Goal: Task Accomplishment & Management: Manage account settings

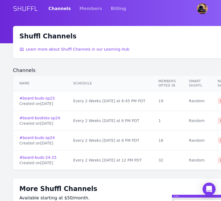
click at [183, 60] on div "Shuffl Channels Learn more about Shuffl Channels in our Learning Hub Channels N…" at bounding box center [110, 148] width 195 height 245
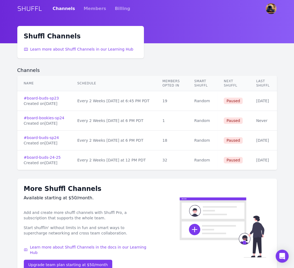
scroll to position [0, 22]
click at [220, 63] on div "Shuffl Channels Learn more about Shuffl Channels in our Learning Hub Channels N…" at bounding box center [147, 151] width 260 height 251
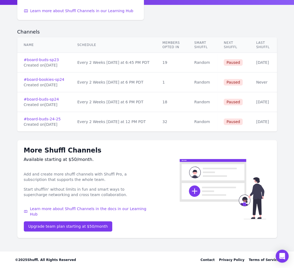
scroll to position [0, 0]
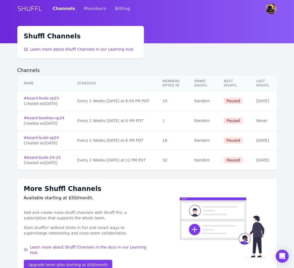
click at [178, 71] on h2 "Channels" at bounding box center [147, 70] width 260 height 7
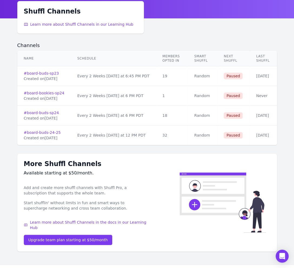
scroll to position [25, 0]
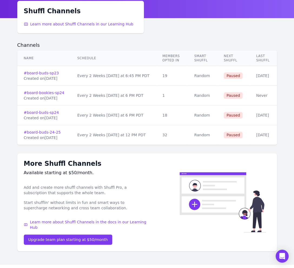
click at [156, 125] on td "Every 2 Weeks [DATE] at 12 PM PDT" at bounding box center [113, 135] width 85 height 20
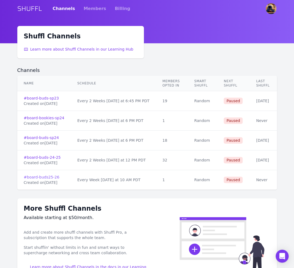
click at [57, 176] on link "# board-buds25-26" at bounding box center [44, 177] width 41 height 5
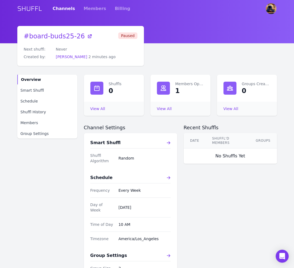
click at [129, 37] on span "Paused" at bounding box center [127, 36] width 19 height 7
click at [36, 92] on span "Smart Shuffl" at bounding box center [33, 90] width 24 height 5
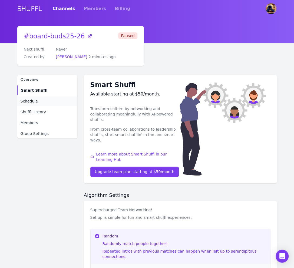
click at [38, 101] on link "Schedule" at bounding box center [47, 101] width 60 height 10
select select "10"
select select "America/Los_Angeles"
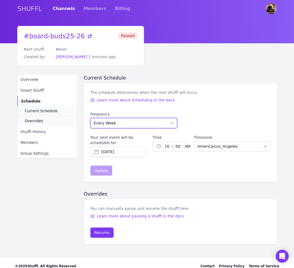
click at [125, 125] on select "Every Week Every Two Weeks Every Three Weeks Every Four Weeks Start Of Every Mo…" at bounding box center [133, 123] width 87 height 10
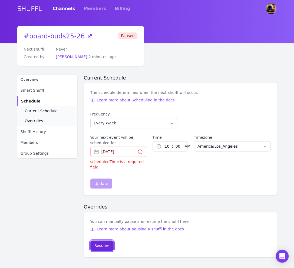
click at [104, 232] on div "You can manually pause and resume the shuffl here Learn more about pausing a sh…" at bounding box center [180, 235] width 193 height 45
click at [104, 238] on div "You can manually pause and resume the shuffl here Learn more about pausing a sh…" at bounding box center [180, 235] width 193 height 45
click at [105, 246] on div "Resume" at bounding box center [102, 245] width 15 height 5
click at [135, 147] on input "[DATE]" at bounding box center [118, 152] width 56 height 10
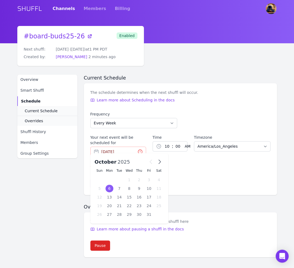
click at [111, 188] on div "6" at bounding box center [110, 189] width 8 height 8
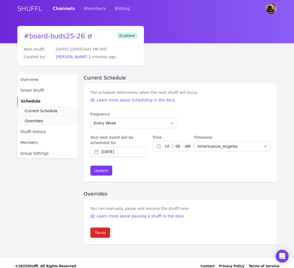
click at [166, 146] on select "1 2 3 4 5 6 7 8 9 10 11 12" at bounding box center [167, 147] width 10 height 10
select select "2"
click at [174, 149] on select "00 01 02 03 04 05 06 07 08 09 10 11 12 13 14 15 16 17 18 19 20 21 22 23 24 25 2…" at bounding box center [178, 147] width 9 height 10
click at [180, 146] on select "00 01 02 03 04 05 06 07 08 09 10 11 12 13 14 15 16 17 18 19 20 21 22 23 24 25 2…" at bounding box center [178, 147] width 9 height 10
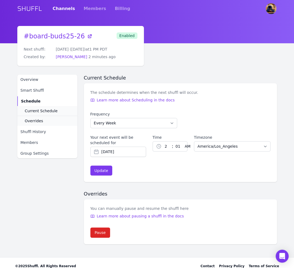
select select "15"
click at [180, 170] on form "Frequency Every Week Every Two Weeks Every Three Weeks Every Four Weeks Start O…" at bounding box center [180, 144] width 180 height 64
click at [183, 149] on select "AM PM" at bounding box center [192, 147] width 19 height 10
click at [177, 147] on select "00 01 02 03 04 05 06 07 08 09 10 11 12 13 14 15 16 17 18 19 20 21 22 23 24 25 2…" at bounding box center [178, 147] width 9 height 10
click at [163, 148] on select "1 2 3 4 5 6 7 8 9 10 11 12" at bounding box center [167, 147] width 10 height 10
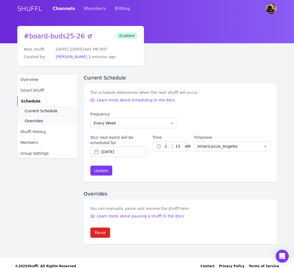
select select "3"
click at [175, 149] on select "00 01 02 03 04 05 06 07 08 09 10 11 12 13 14 15 16 17 18 19 20 21 22 23 24 25 2…" at bounding box center [178, 147] width 9 height 10
select select "0"
click at [186, 150] on select "AM PM" at bounding box center [192, 147] width 19 height 10
select select "pm"
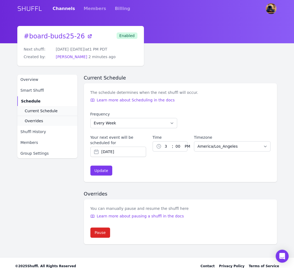
scroll to position [6, 0]
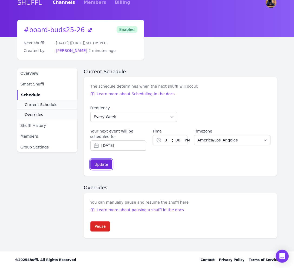
click at [101, 165] on div "Update" at bounding box center [102, 164] width 14 height 5
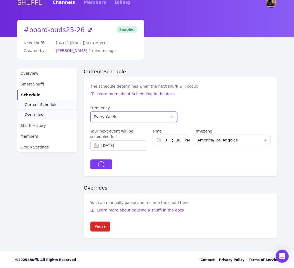
click at [116, 115] on select "Every Week Every Two Weeks Every Three Weeks Every Four Weeks Start Of Every Mo…" at bounding box center [133, 117] width 87 height 10
type input "Oct 8, 2025"
select select "EVERY_WEEK"
type input "[DATE]"
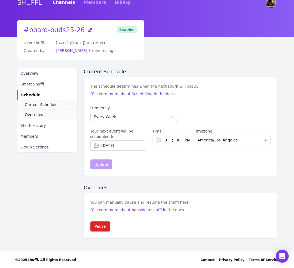
click at [98, 175] on div "The schedule determines when the next shuffl will occur. Learn more about Sched…" at bounding box center [180, 126] width 193 height 99
click at [137, 180] on div "Current Schedule The schedule determines when the next shuffl will occur. Learn…" at bounding box center [180, 154] width 193 height 170
click at [121, 121] on select "Every Week Every Two Weeks Every Three Weeks Every Four Weeks Start Of Every Mo…" at bounding box center [133, 117] width 87 height 10
select select "EVERY_TWO_WEEKS"
click at [106, 167] on div "Update" at bounding box center [102, 164] width 14 height 5
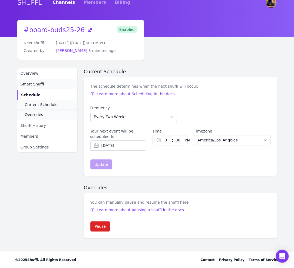
click at [39, 87] on link "Smart Shuffl" at bounding box center [47, 84] width 60 height 10
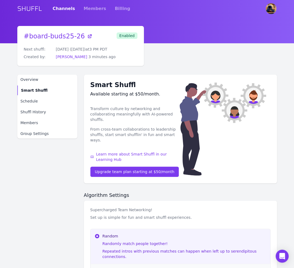
click at [60, 10] on link "Channels" at bounding box center [64, 8] width 22 height 15
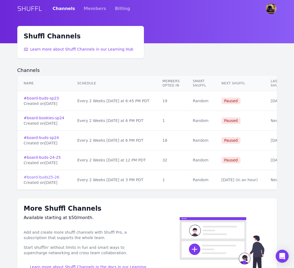
click at [57, 177] on link "# board-buds25-26" at bounding box center [44, 177] width 41 height 5
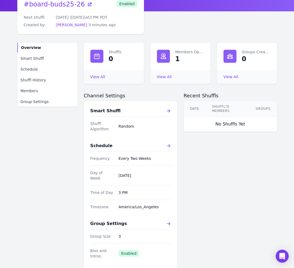
scroll to position [34, 0]
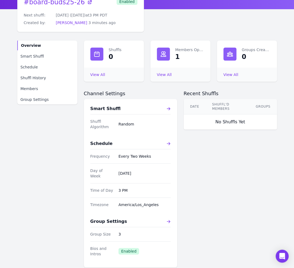
click at [124, 232] on dd "3" at bounding box center [145, 234] width 52 height 5
click at [124, 248] on span "Enabled" at bounding box center [129, 251] width 21 height 7
click at [163, 219] on div "Group Settings" at bounding box center [130, 222] width 80 height 7
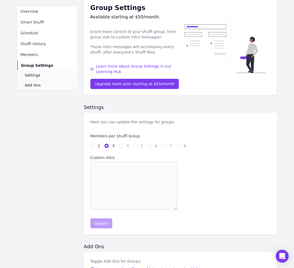
scroll to position [78, 0]
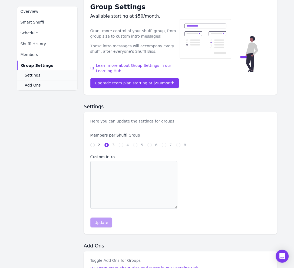
click at [122, 141] on fieldset "Members per Shuffl Group 2 3 4 5 6 7 8" at bounding box center [138, 140] width 96 height 15
click at [100, 145] on div "2 3 4 5 6 7 8" at bounding box center [138, 144] width 96 height 5
click at [108, 145] on input "3" at bounding box center [107, 145] width 4 height 4
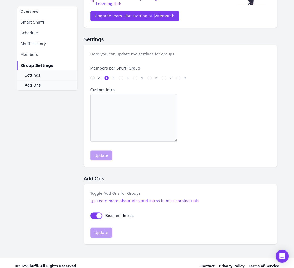
scroll to position [151, 0]
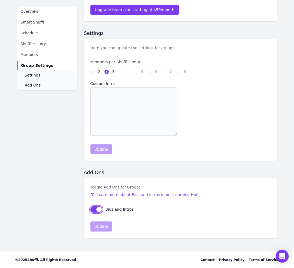
click at [98, 211] on button "sendBiosToGroups" at bounding box center [96, 209] width 12 height 7
click at [96, 211] on button "sendBiosToGroups" at bounding box center [96, 209] width 12 height 7
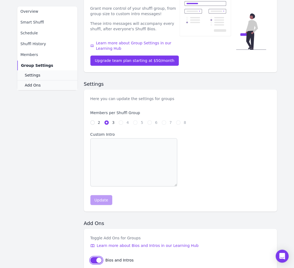
scroll to position [8, 0]
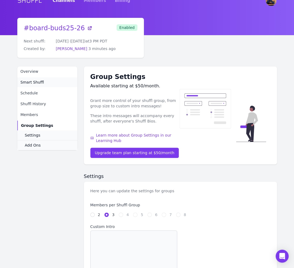
click at [35, 81] on span "Smart Shuffl" at bounding box center [33, 82] width 24 height 5
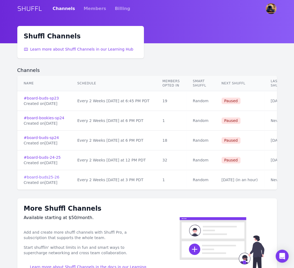
click at [51, 176] on link "# board-buds25-26" at bounding box center [44, 177] width 41 height 5
click at [57, 7] on link "Channels" at bounding box center [64, 8] width 22 height 15
click at [36, 7] on link "SHUFFL" at bounding box center [29, 8] width 25 height 9
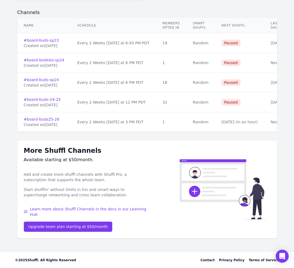
click at [142, 127] on td "Every 2 Weeks on Monday at 3 PM PDT" at bounding box center [113, 122] width 85 height 20
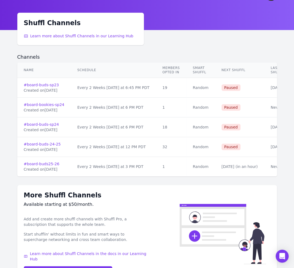
scroll to position [0, 0]
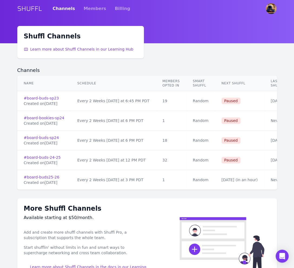
click at [220, 187] on td "Oct 6th ( in an hour )" at bounding box center [239, 180] width 49 height 20
click at [51, 176] on link "# board-buds25-26" at bounding box center [44, 177] width 41 height 5
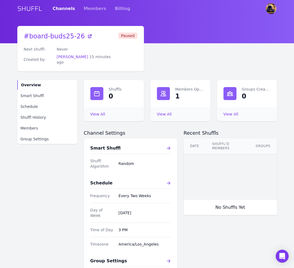
click at [132, 36] on span "Paused" at bounding box center [127, 36] width 19 height 7
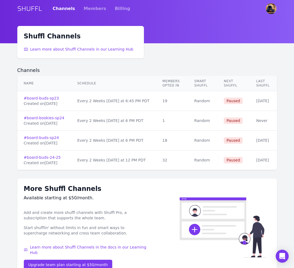
click at [79, 9] on div "Channels Members Billing" at bounding box center [92, 8] width 78 height 15
click at [86, 9] on link "Members" at bounding box center [95, 8] width 22 height 15
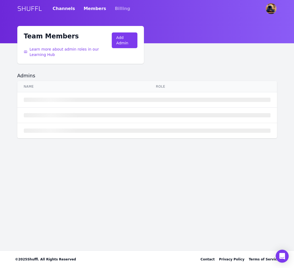
click at [62, 9] on link "Channels" at bounding box center [64, 8] width 22 height 15
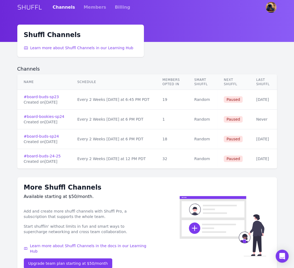
scroll to position [38, 0]
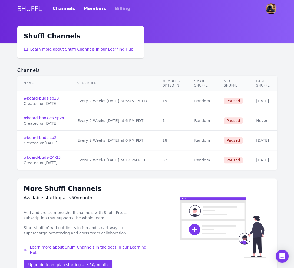
click at [93, 7] on link "Members" at bounding box center [95, 8] width 22 height 15
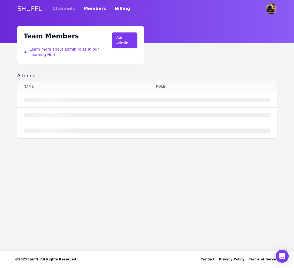
click at [120, 7] on link "Billing" at bounding box center [122, 8] width 15 height 15
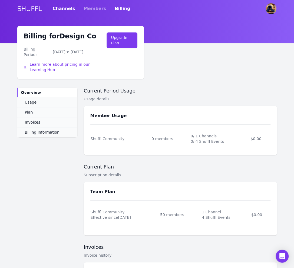
click at [61, 4] on link "Channels" at bounding box center [64, 8] width 22 height 15
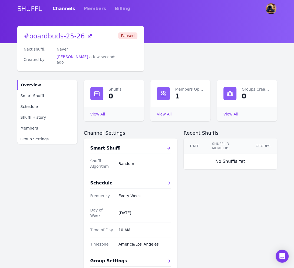
click at [167, 181] on icon at bounding box center [169, 183] width 4 height 4
select select "10"
select select "America/Los_Angeles"
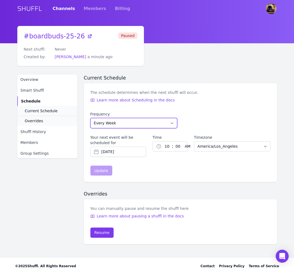
click at [110, 123] on select "Every Week Every Two Weeks Every Three Weeks Every Four Weeks Start Of Every Mo…" at bounding box center [133, 123] width 87 height 10
select select "EVERY_TWO_WEEKS"
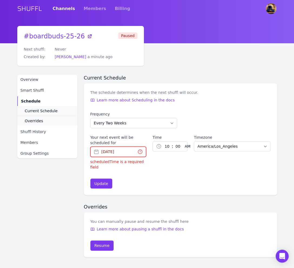
click at [118, 152] on input "[DATE]" at bounding box center [118, 152] width 56 height 10
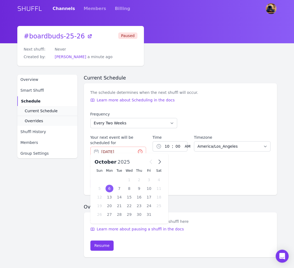
click at [111, 187] on div "6" at bounding box center [110, 189] width 8 height 8
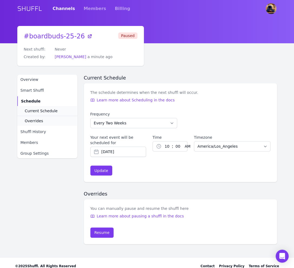
click at [174, 148] on select "00 01 02 03 04 05 06 07 08 09 10 11 12 13 14 15 16 17 18 19 20 21 22 23 24 25 2…" at bounding box center [178, 147] width 9 height 10
click at [157, 146] on div "1 2 3 4 5 6 7 8 9 10 11 12 : 00 01 02 03 04 05 06 07 08 09 10 11 12 13 14 15 16…" at bounding box center [170, 146] width 35 height 10
click at [163, 146] on select "1 2 3 4 5 6 7 8 9 10 11 12" at bounding box center [167, 147] width 10 height 10
select select "4"
click at [177, 146] on select "00 01 02 03 04 05 06 07 08 09 10 11 12 13 14 15 16 17 18 19 20 21 22 23 24 25 2…" at bounding box center [178, 147] width 9 height 10
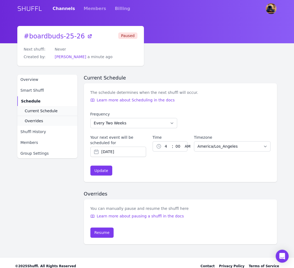
click at [188, 146] on select "AM PM" at bounding box center [192, 147] width 19 height 10
select select "pm"
click at [164, 142] on select "1 2 3 4 5 6 7 8 9 10 11 12" at bounding box center [167, 147] width 10 height 10
click at [164, 148] on select "1 2 3 4 5 6 7 8 9 10 11 12" at bounding box center [167, 147] width 10 height 10
select select "4"
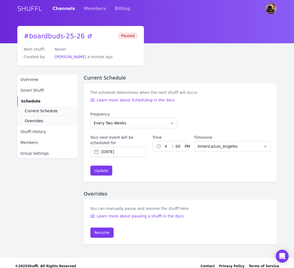
click at [180, 149] on select "00 01 02 03 04 05 06 07 08 09 10 11 12 13 14 15 16 17 18 19 20 21 22 23 24 25 2…" at bounding box center [178, 147] width 9 height 10
click at [176, 141] on div "Time 1 2 3 4 5 6 7 8 9 10 11 12 : 00 01 02 03 04 05 06 07 08 09 10 11 12 13 14 …" at bounding box center [170, 143] width 35 height 17
click at [176, 147] on select "00 01 02 03 04 05 06 07 08 09 10 11 12 13 14 15 16 17 18 19 20 21 22 23 24 25 2…" at bounding box center [178, 147] width 9 height 10
select select "45"
click at [167, 145] on select "1 2 3 4 5 6 7 8 9 10 11 12" at bounding box center [167, 147] width 10 height 10
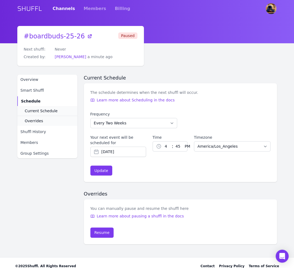
select select "5"
click at [177, 146] on select "00 01 02 03 04 05 06 07 08 09 10 11 12 13 14 15 16 17 18 19 20 21 22 23 24 25 2…" at bounding box center [178, 147] width 9 height 10
select select "0"
click at [109, 167] on button "Update" at bounding box center [101, 171] width 22 height 10
